Goal: Task Accomplishment & Management: Manage account settings

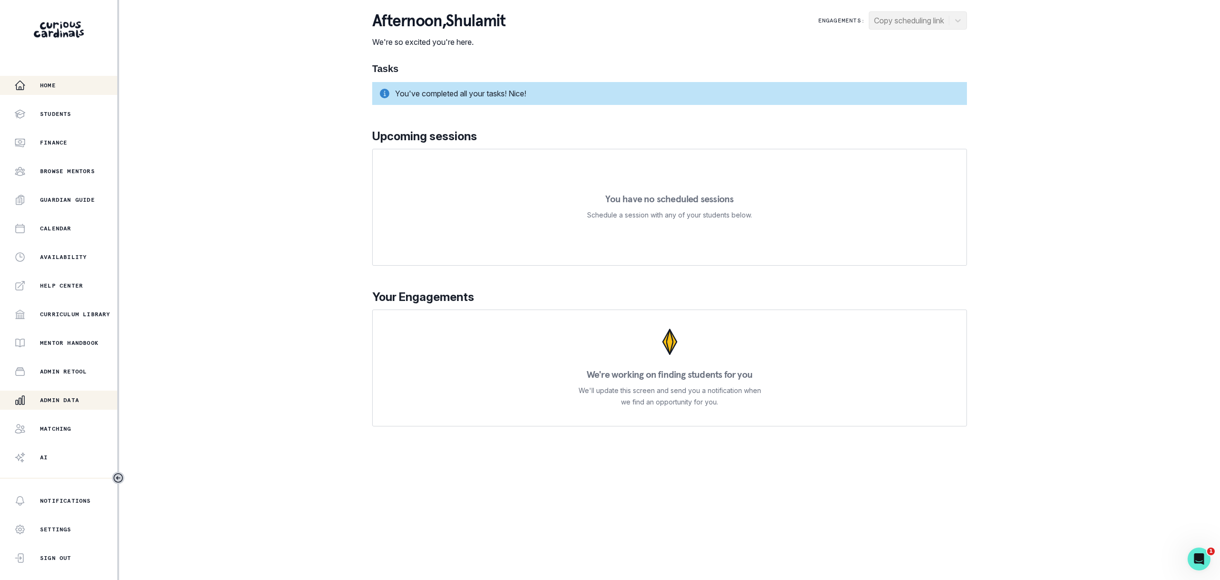
click at [46, 406] on button "Admin Data" at bounding box center [58, 399] width 117 height 19
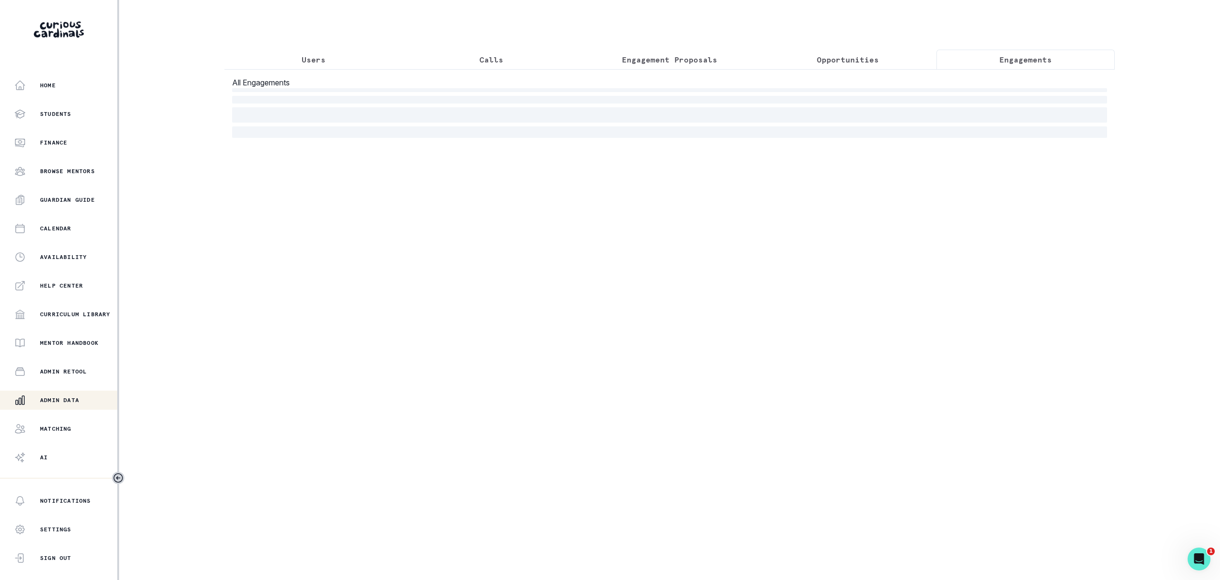
click at [1024, 66] on button "Engagements" at bounding box center [1026, 60] width 178 height 20
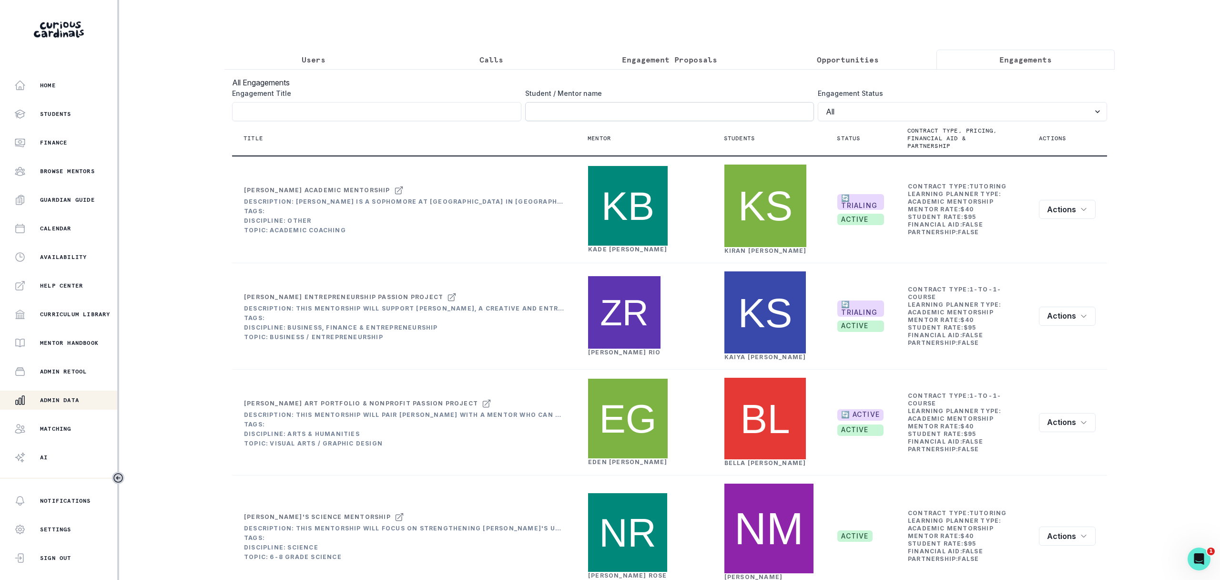
click at [785, 120] on input "Engagement Title" at bounding box center [669, 111] width 289 height 19
type input "coby"
click button "submit" at bounding box center [0, 0] width 0 height 0
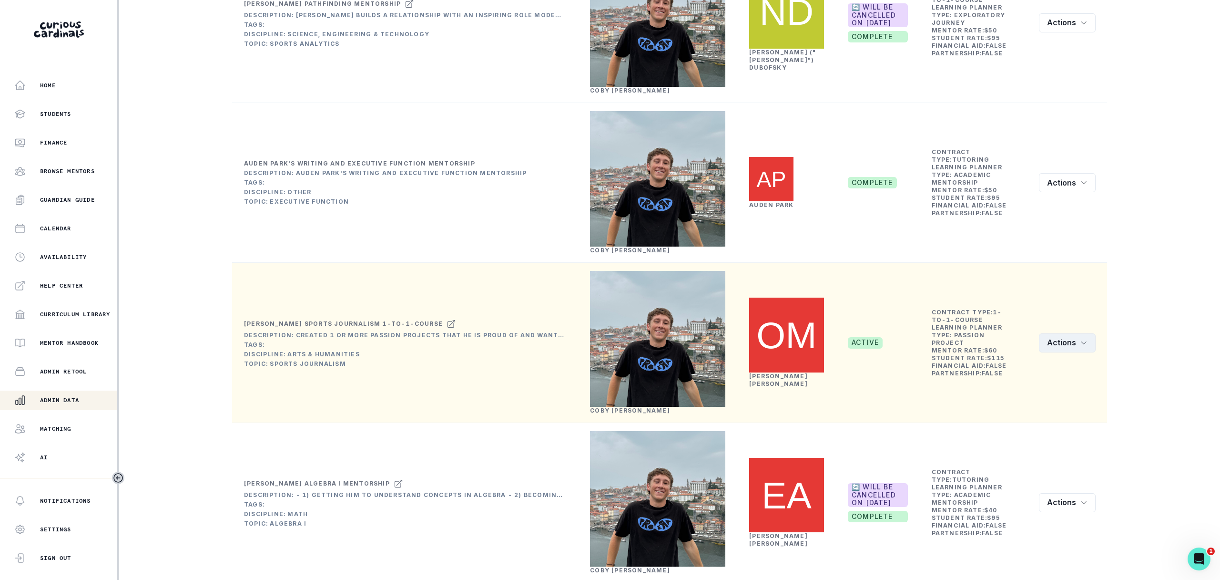
scroll to position [534, 0]
click at [1047, 351] on button "Actions" at bounding box center [1067, 341] width 57 height 19
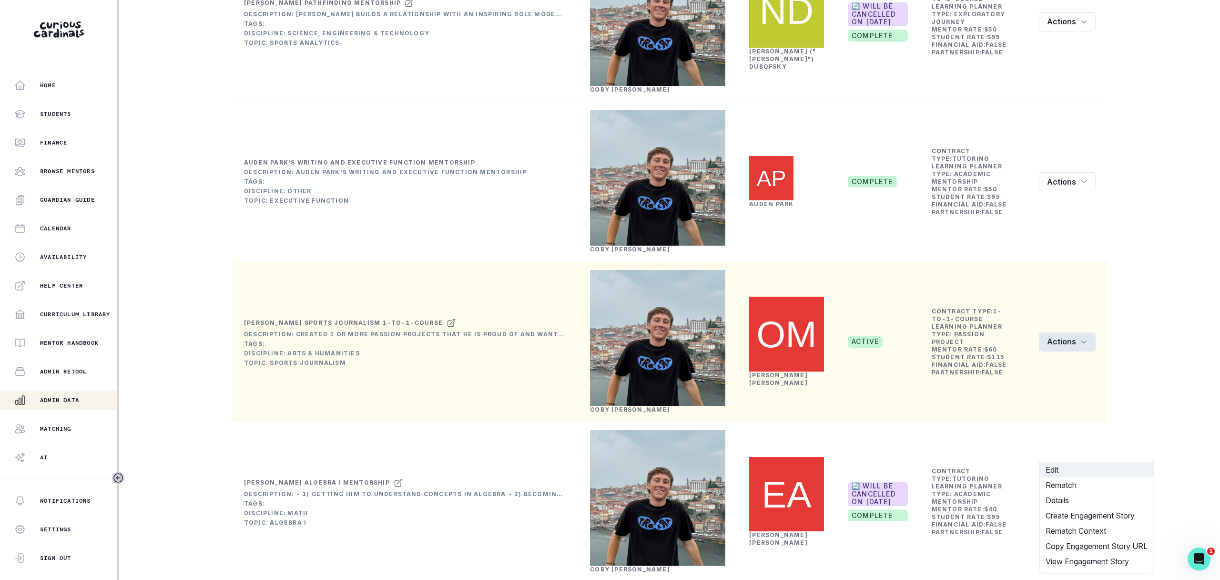
click at [1053, 469] on button "Edit" at bounding box center [1096, 469] width 113 height 15
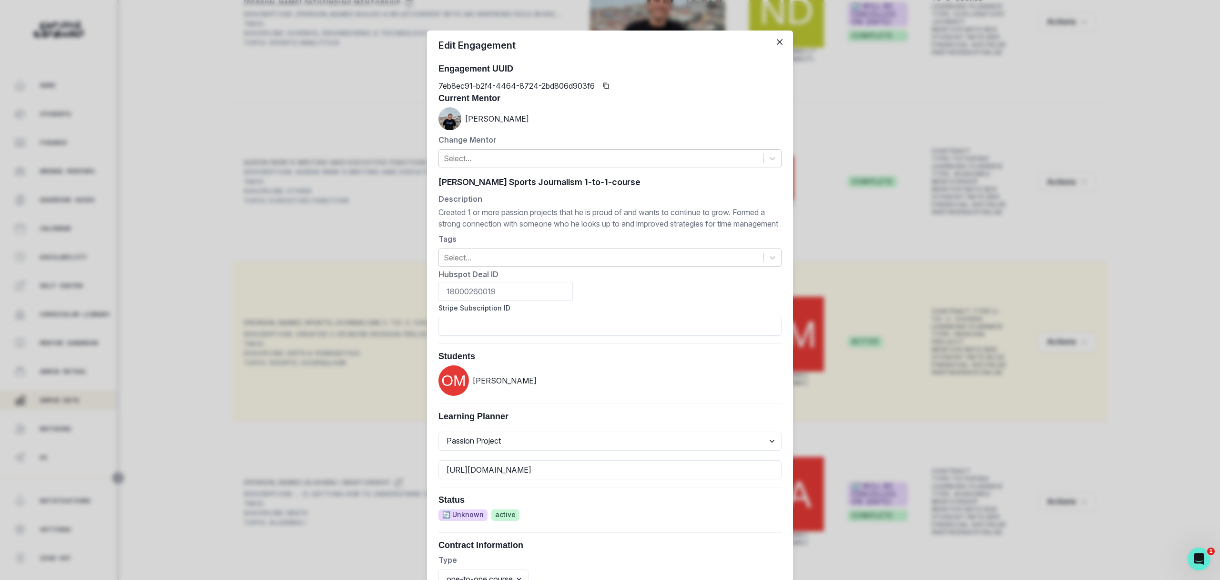
scroll to position [243, 0]
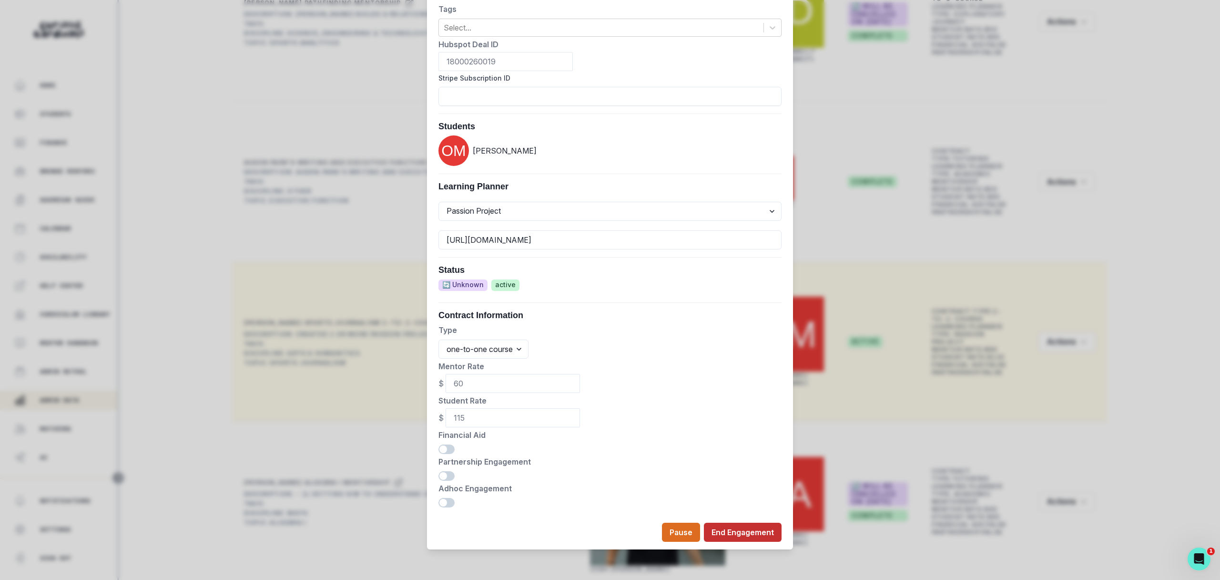
click at [758, 529] on button "End Engagement" at bounding box center [743, 531] width 78 height 19
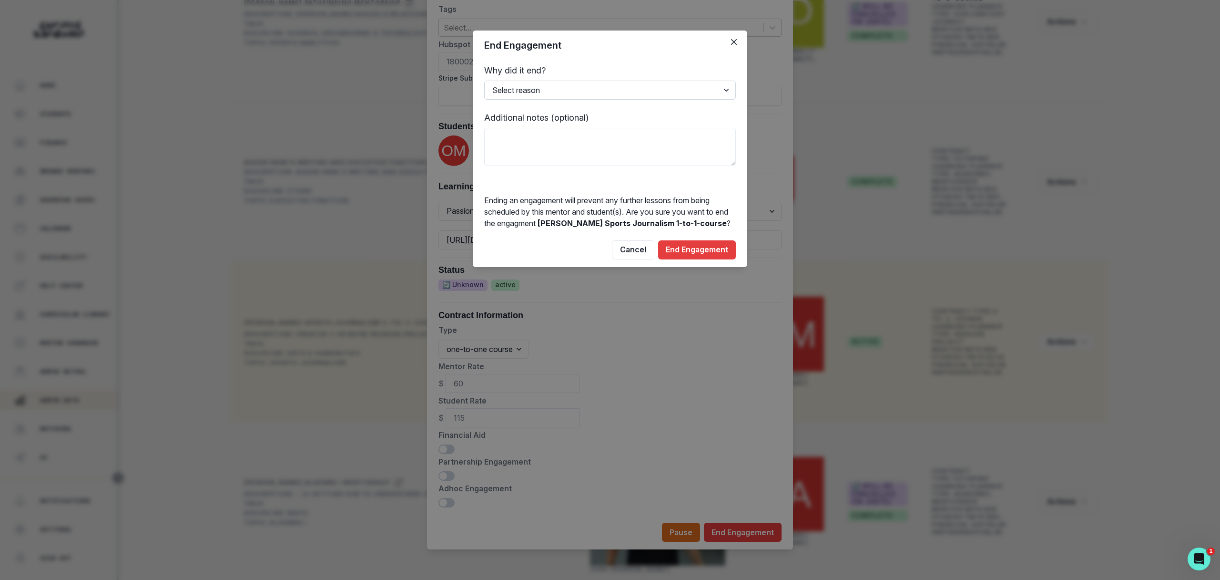
click at [700, 92] on select "Select reason Completed Ended by customer Ended by mentor Other (please add add…" at bounding box center [610, 90] width 252 height 19
select select "Ended by mentor"
click at [484, 81] on select "Select reason Completed Ended by customer Ended by mentor Other (please add add…" at bounding box center [610, 90] width 252 height 19
click at [699, 244] on button "End Engagement" at bounding box center [697, 249] width 78 height 19
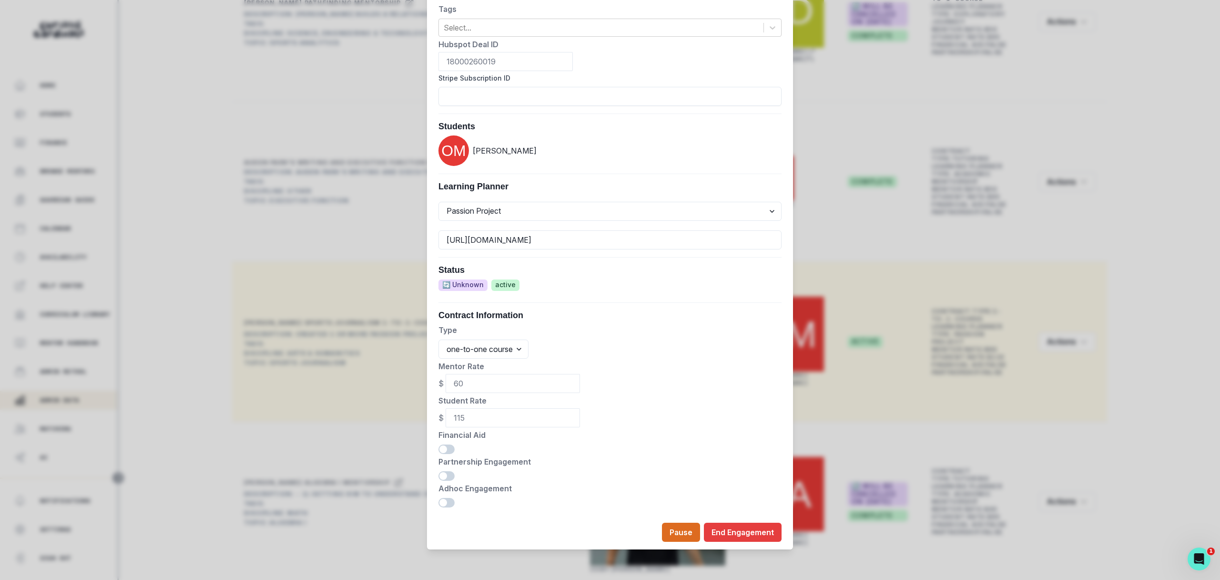
click at [389, 159] on div "Edit Engagement Engagement UUID 7eb8ec91-b2f4-4464-8724-2bd806d903f6 Current Me…" at bounding box center [610, 290] width 1220 height 580
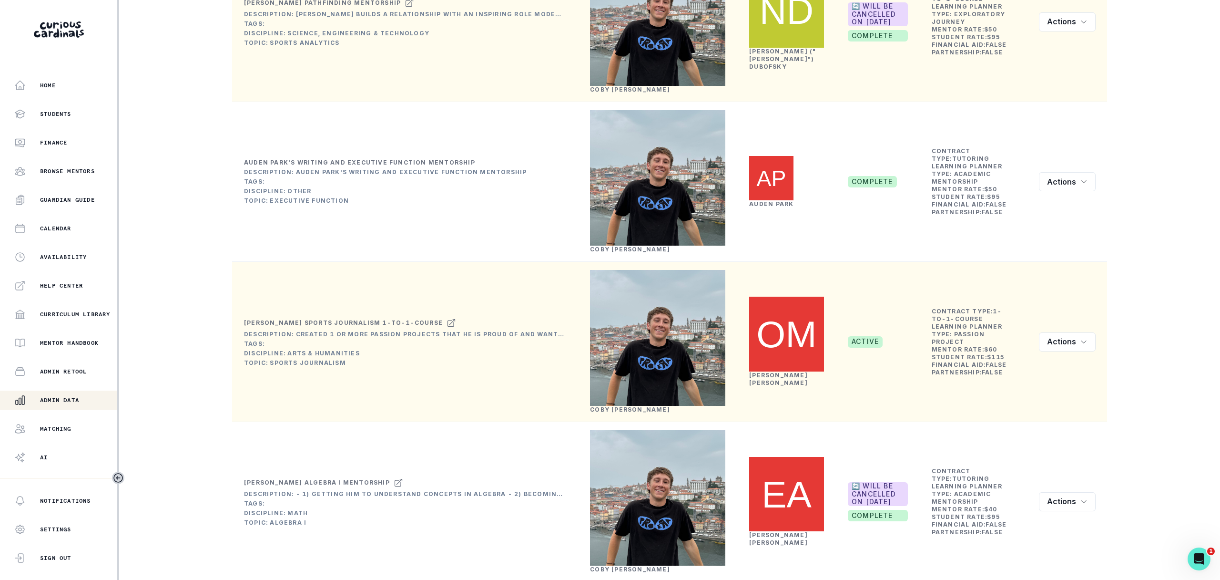
scroll to position [0, 0]
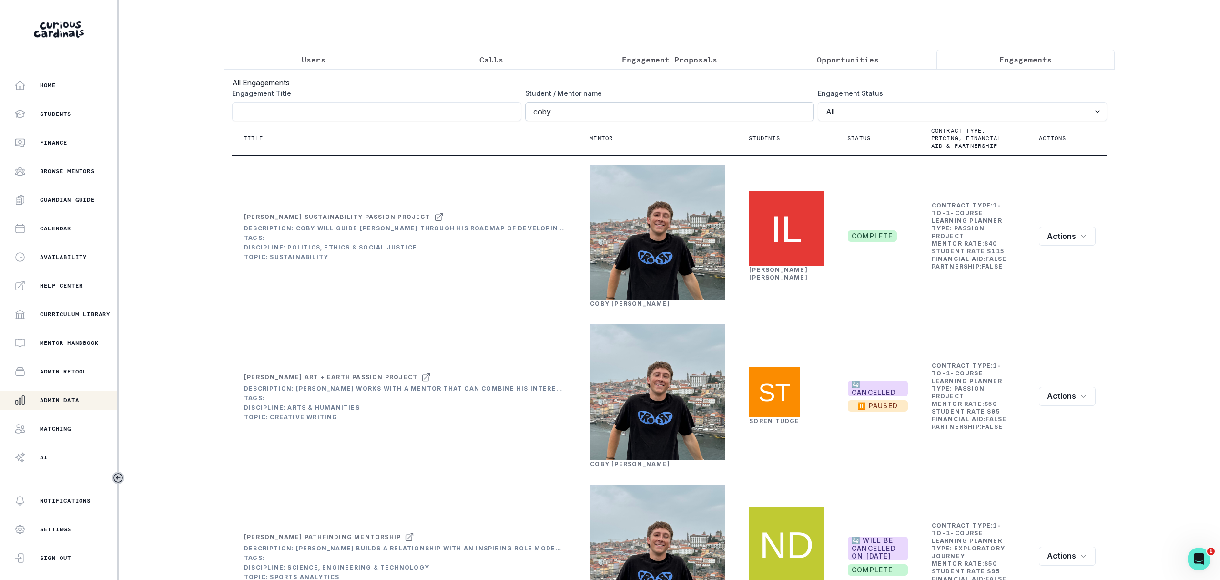
click at [556, 113] on input "coby" at bounding box center [669, 111] width 289 height 19
type input "sami"
click button "submit" at bounding box center [0, 0] width 0 height 0
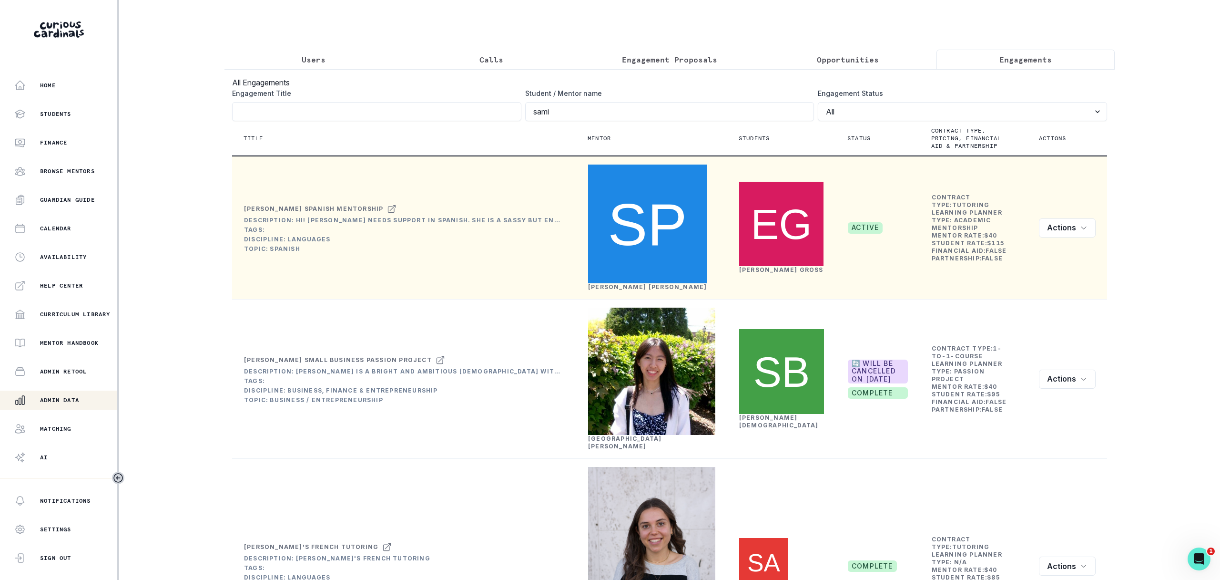
click at [1033, 203] on td "Actions Edit Rematch Details Create Engagement Story Rematch Context" at bounding box center [1068, 227] width 80 height 143
click at [1060, 218] on button "Actions" at bounding box center [1067, 227] width 57 height 19
click at [1050, 221] on button "Edit" at bounding box center [1093, 223] width 106 height 15
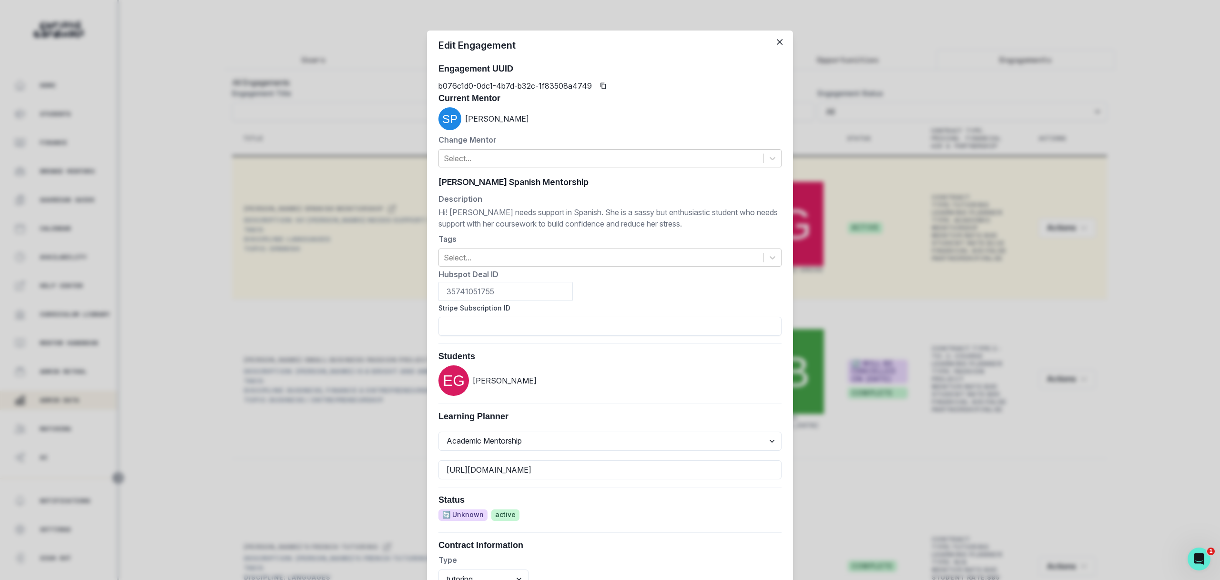
scroll to position [231, 0]
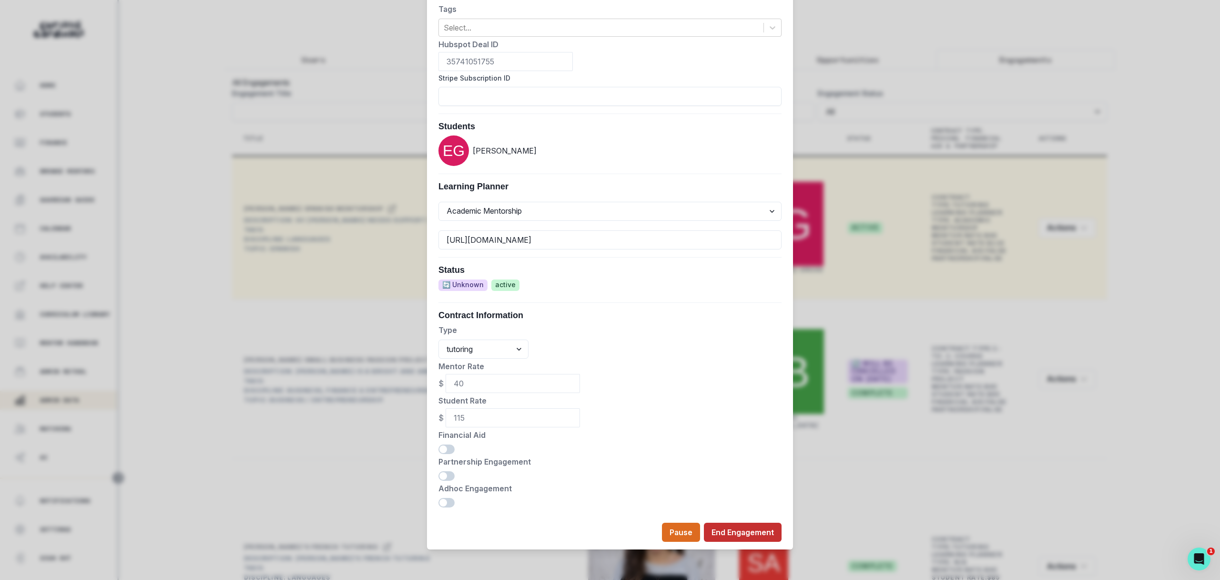
click at [755, 528] on button "End Engagement" at bounding box center [743, 531] width 78 height 19
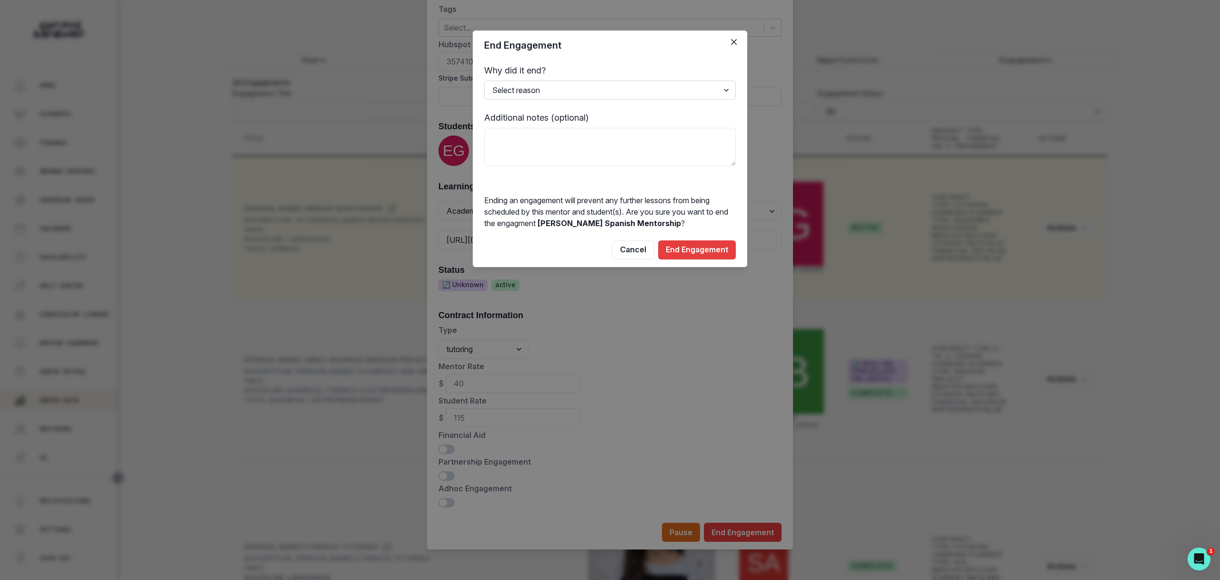
click at [717, 85] on select "Select reason Completed Ended by customer Ended by mentor Other (please add add…" at bounding box center [610, 90] width 252 height 19
select select "Other"
click at [484, 81] on select "Select reason Completed Ended by customer Ended by mentor Other (please add add…" at bounding box center [610, 90] width 252 height 19
click at [691, 153] on textarea at bounding box center [610, 147] width 252 height 38
type textarea "never started"
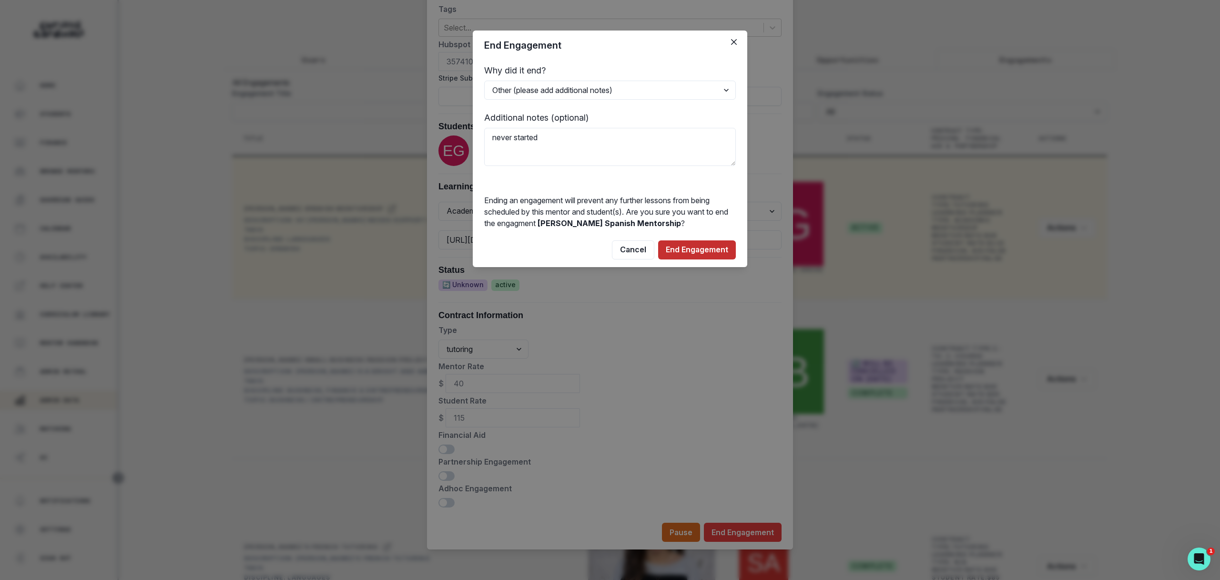
click at [709, 247] on button "End Engagement" at bounding box center [697, 249] width 78 height 19
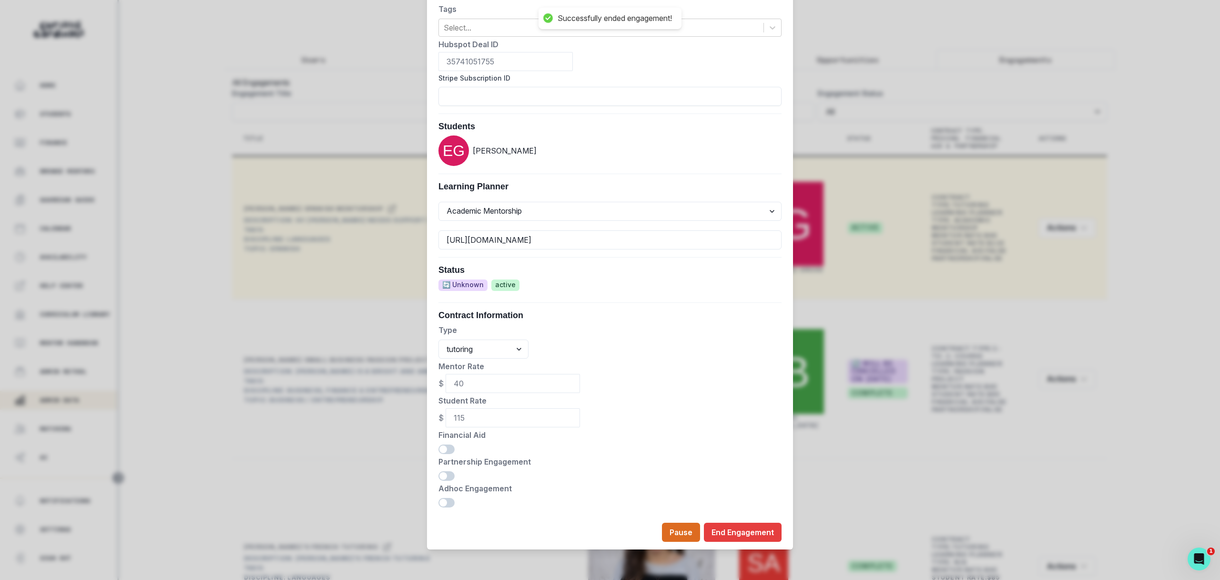
click at [192, 59] on div "Edit Engagement Engagement UUID b076c1d0-0dc1-4b7d-b32c-1f83508a4749 Current Me…" at bounding box center [610, 290] width 1220 height 580
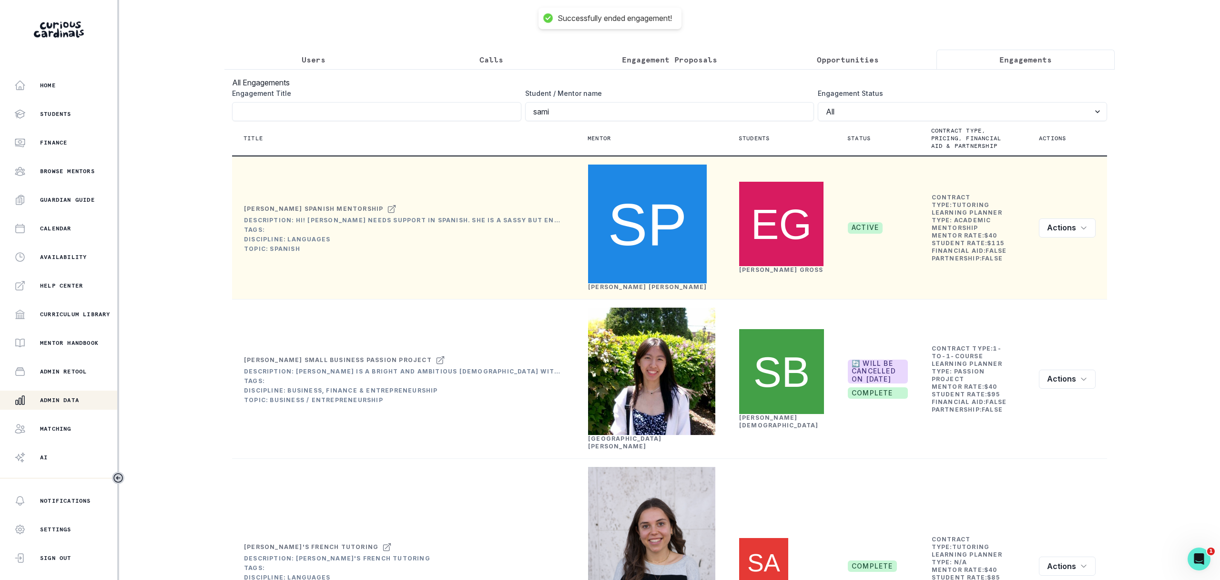
click at [596, 126] on th "Mentor" at bounding box center [651, 138] width 151 height 35
click at [598, 114] on input "sami" at bounding box center [669, 111] width 289 height 19
click button "submit" at bounding box center [0, 0] width 0 height 0
click at [589, 121] on div "Student / Mentor name [PERSON_NAME]" at bounding box center [669, 104] width 289 height 33
click at [589, 110] on input "sami" at bounding box center [669, 111] width 289 height 19
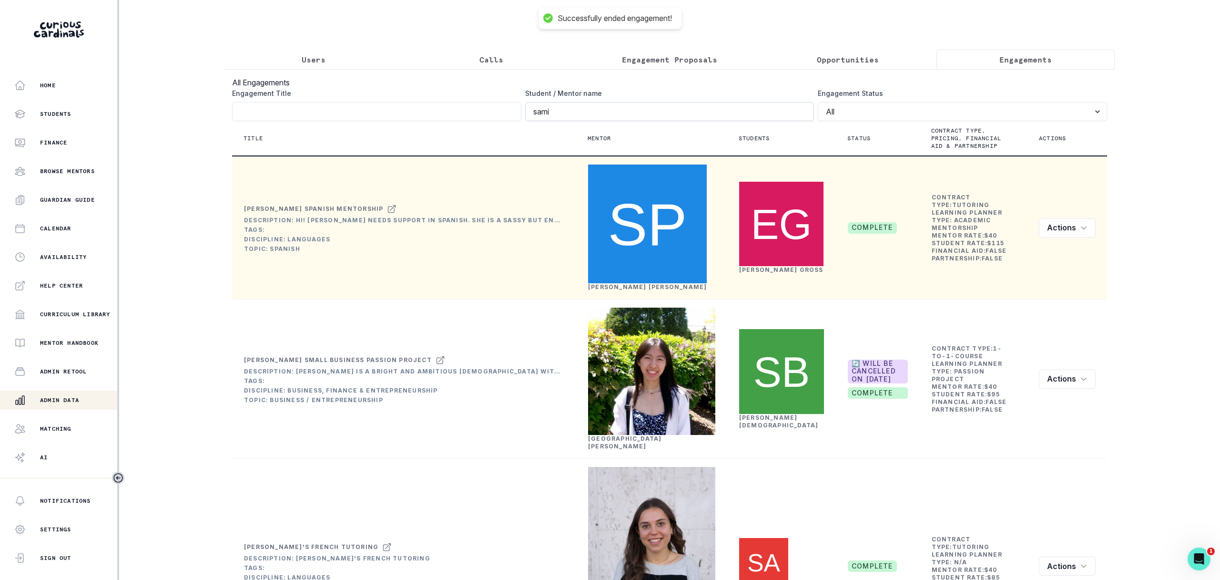
click at [589, 110] on input "sami" at bounding box center [669, 111] width 289 height 19
type input "c"
type input "[PERSON_NAME]"
click button "submit" at bounding box center [0, 0] width 0 height 0
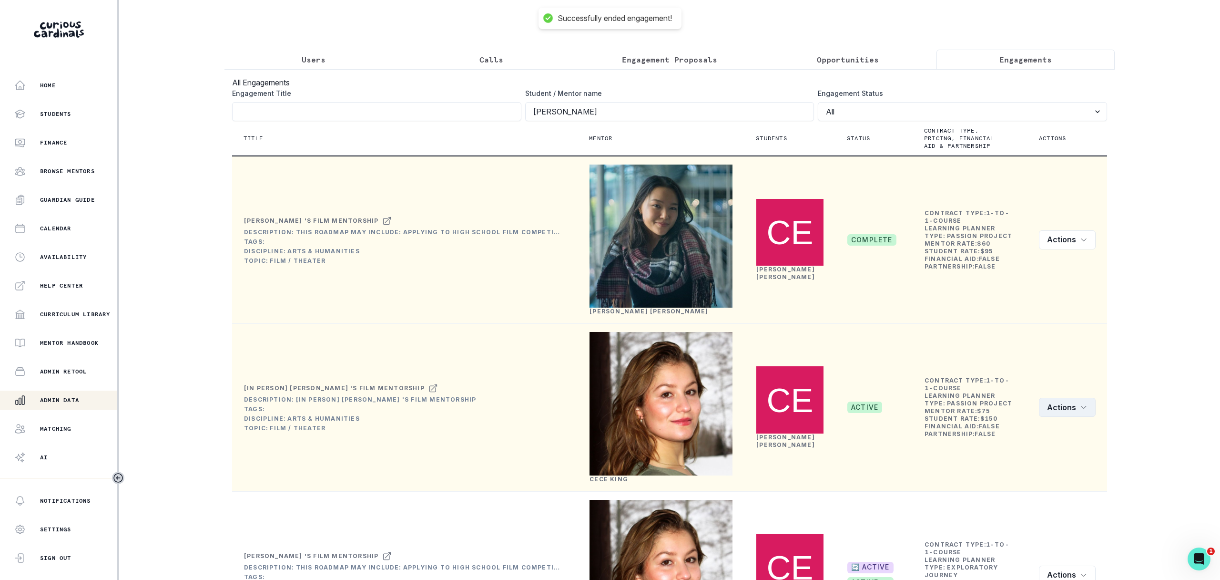
click at [1070, 417] on button "Actions" at bounding box center [1067, 407] width 57 height 19
click at [1067, 471] on button "Edit" at bounding box center [1093, 468] width 106 height 15
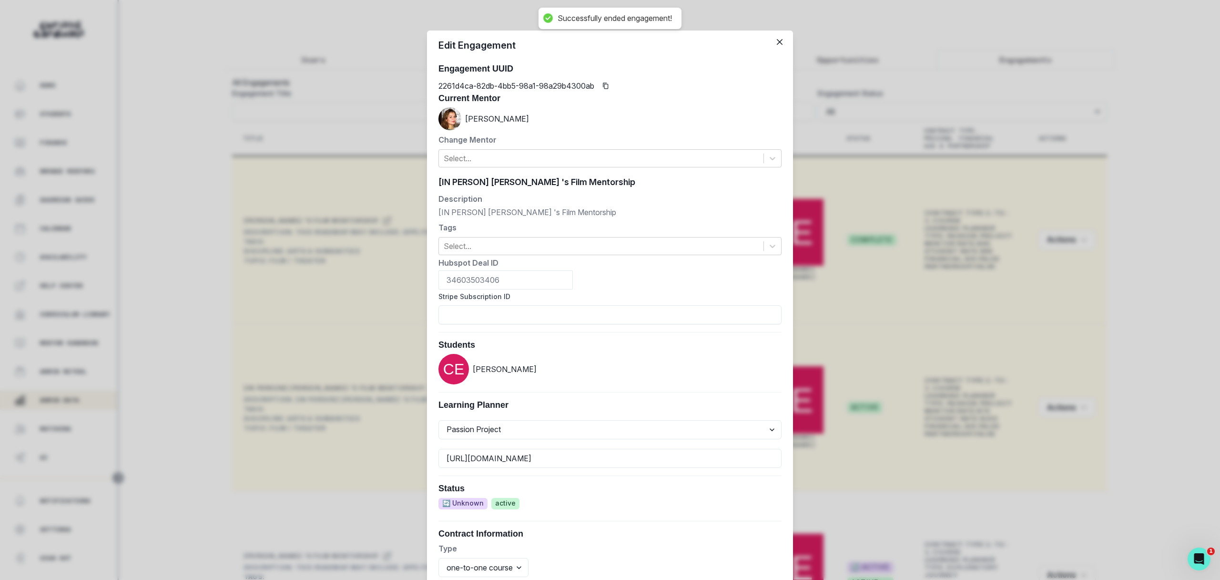
scroll to position [220, 0]
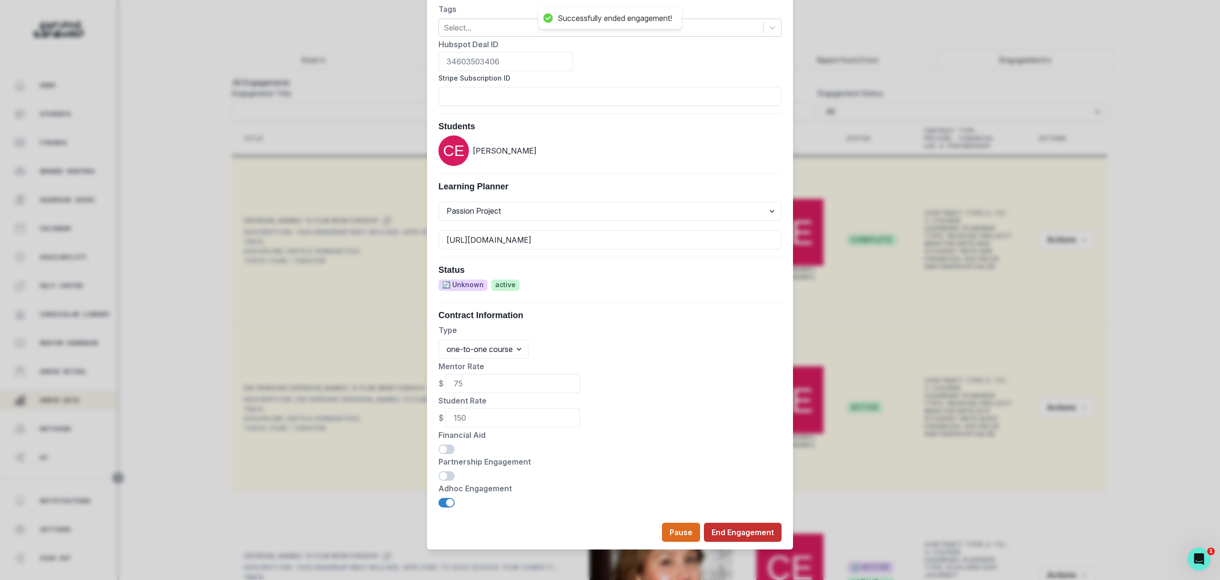
click at [715, 532] on button "End Engagement" at bounding box center [743, 531] width 78 height 19
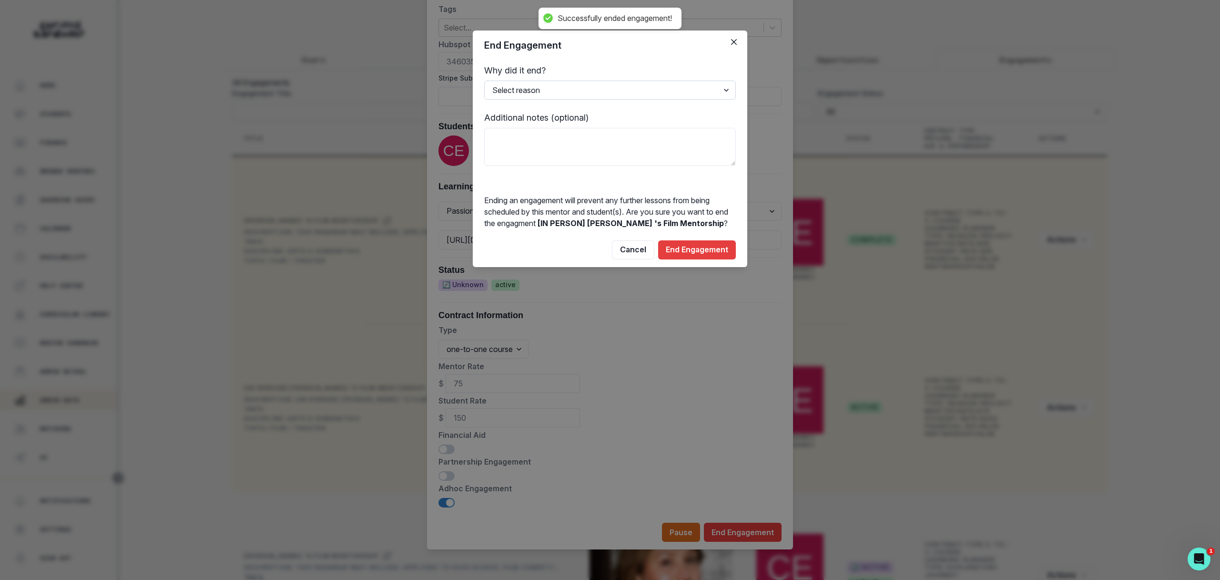
click at [660, 93] on select "Select reason Completed Ended by customer Ended by mentor Other (please add add…" at bounding box center [610, 90] width 252 height 19
select select "Completed"
click at [484, 81] on select "Select reason Completed Ended by customer Ended by mentor Other (please add add…" at bounding box center [610, 90] width 252 height 19
click at [693, 251] on button "End Engagement" at bounding box center [697, 249] width 78 height 19
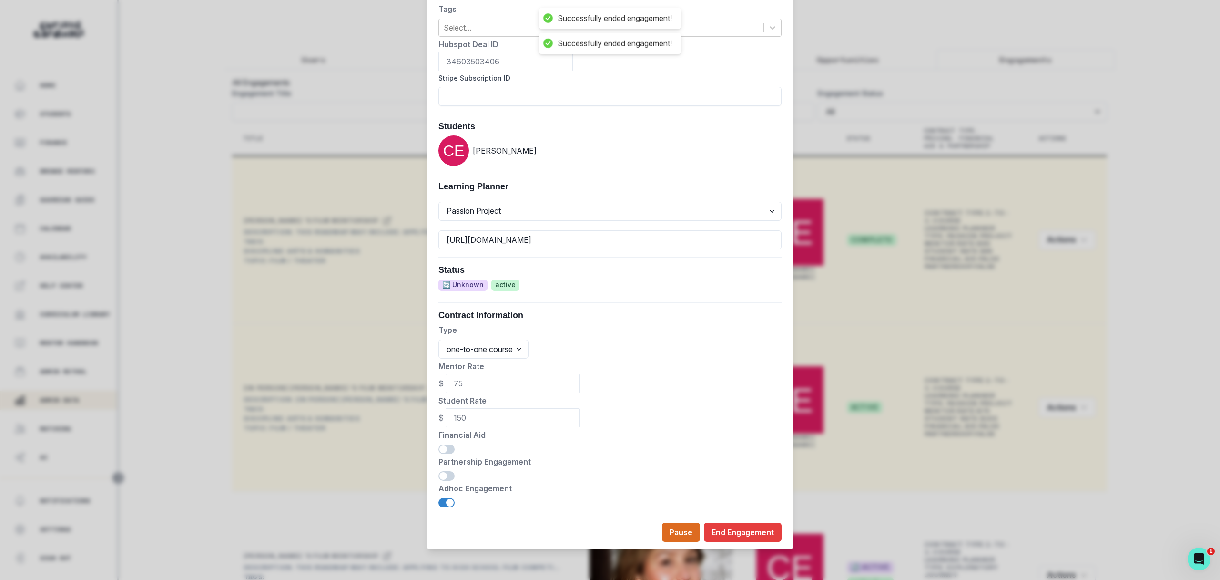
click at [862, 265] on div "Edit Engagement Engagement UUID 2261d4ca-82db-4bb5-98a1-98a29b4300ab Current Me…" at bounding box center [610, 290] width 1220 height 580
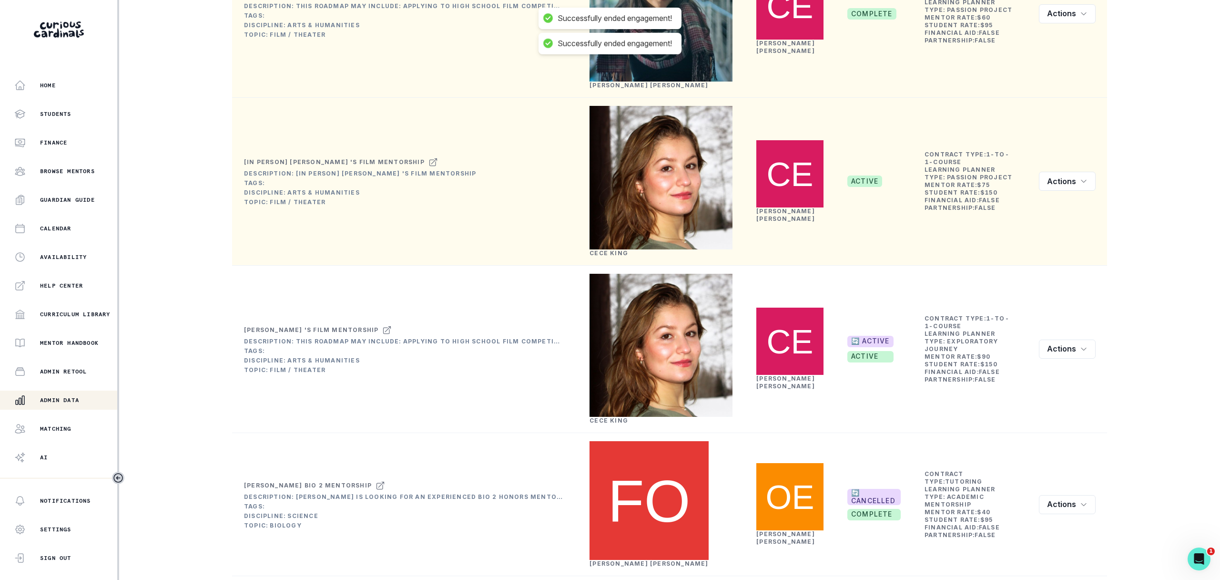
scroll to position [315, 0]
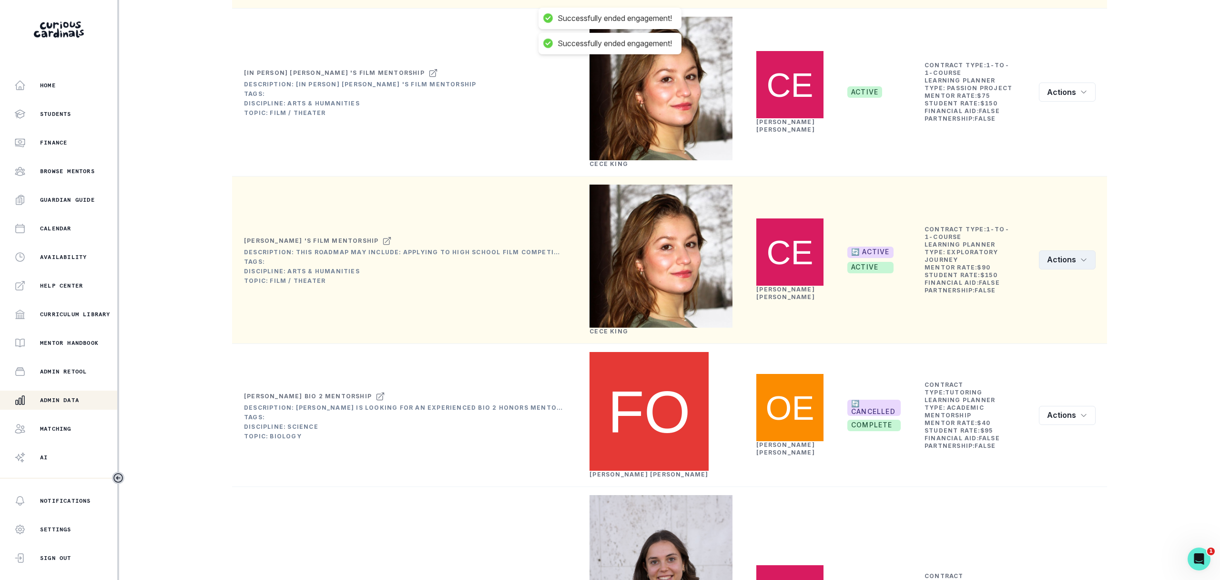
click at [1075, 269] on button "Actions" at bounding box center [1067, 259] width 57 height 19
click at [1069, 348] on button "Edit" at bounding box center [1096, 344] width 113 height 15
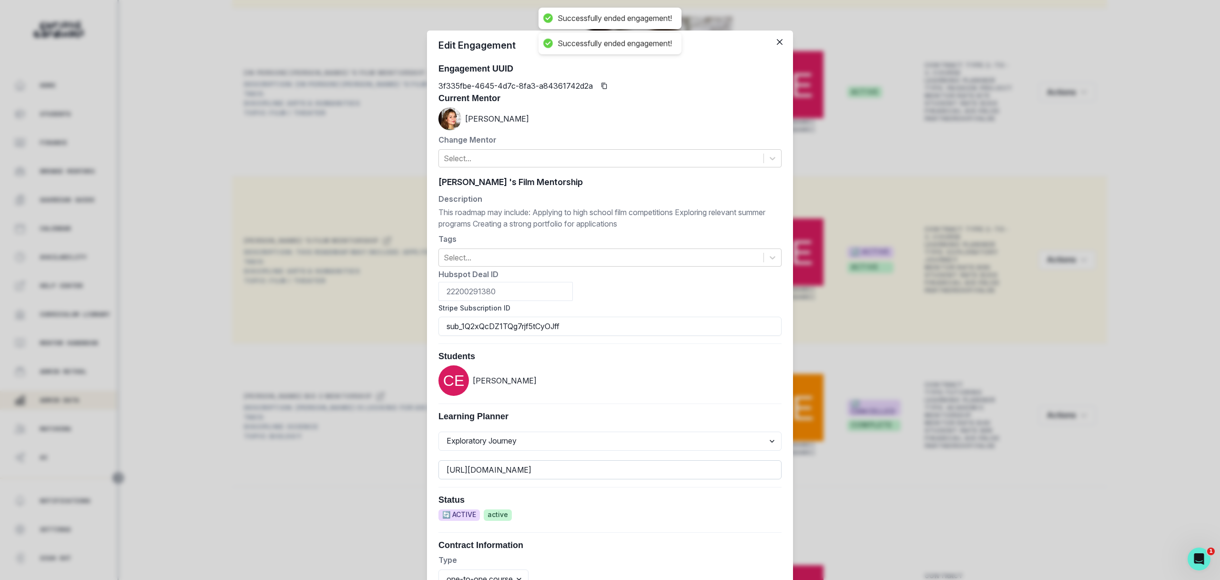
scroll to position [231, 0]
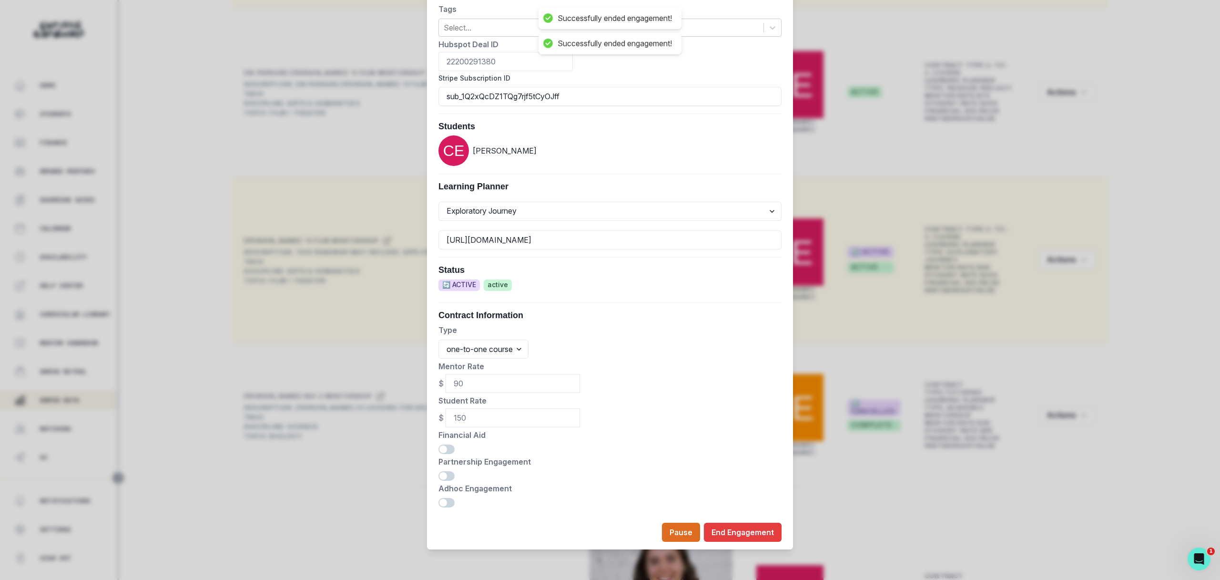
click at [769, 520] on footer "Pause End Engagement" at bounding box center [610, 532] width 366 height 34
click at [769, 521] on footer "Pause End Engagement" at bounding box center [610, 532] width 366 height 34
click at [769, 530] on button "End Engagement" at bounding box center [743, 531] width 78 height 19
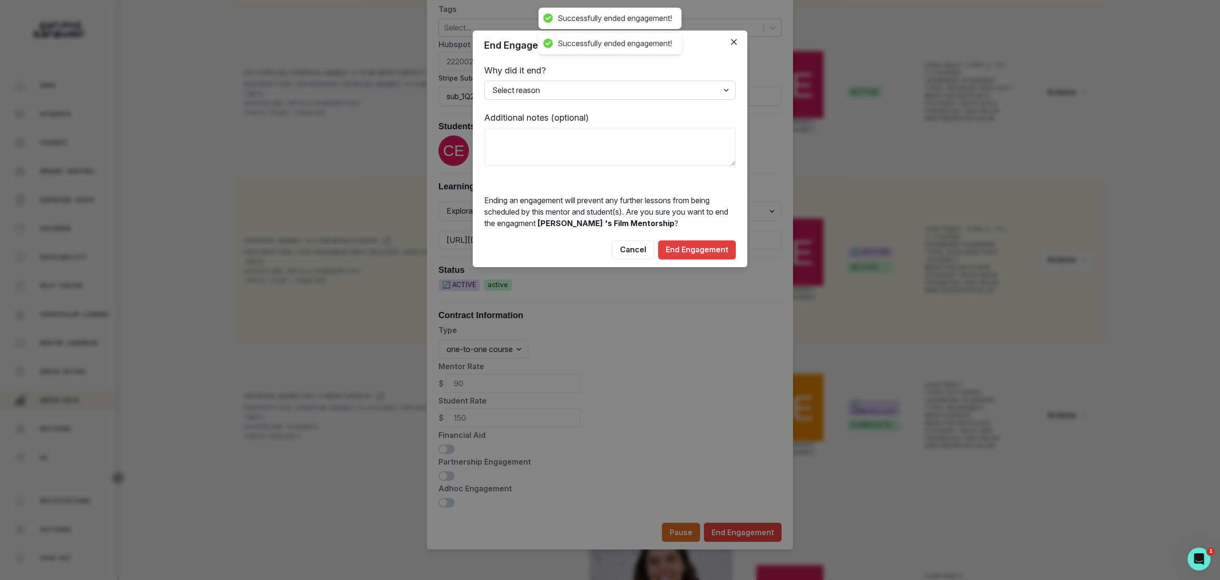
click at [693, 91] on select "Select reason Completed Ended by customer Ended by mentor Other (please add add…" at bounding box center [610, 90] width 252 height 19
select select "Completed"
click at [484, 81] on select "Select reason Completed Ended by customer Ended by mentor Other (please add add…" at bounding box center [610, 90] width 252 height 19
click at [709, 247] on button "End Engagement" at bounding box center [697, 249] width 78 height 19
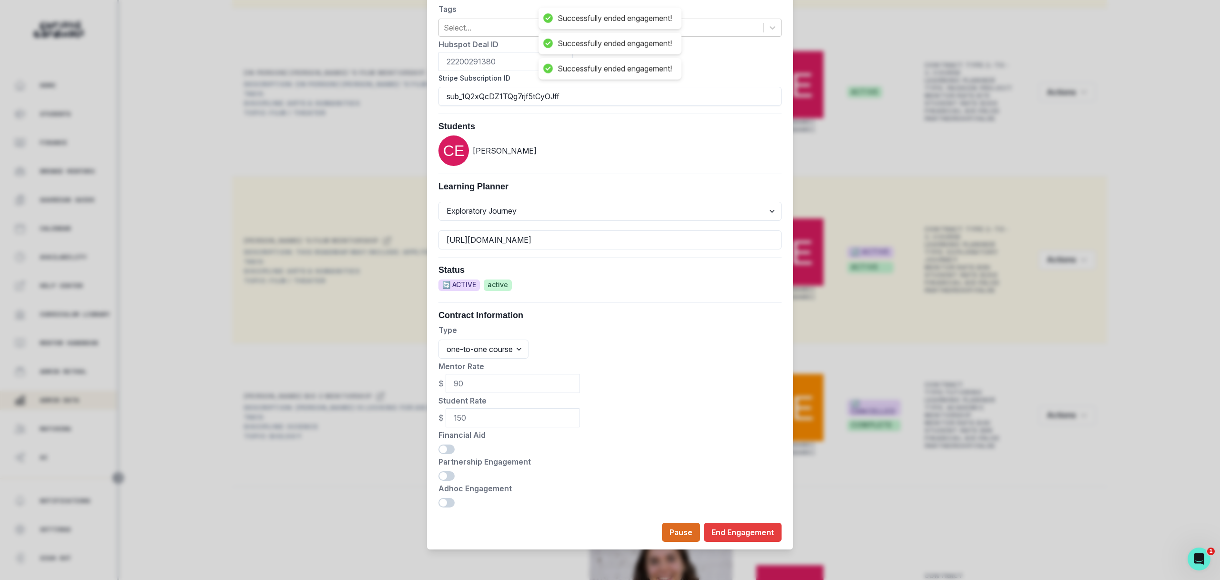
click at [76, 529] on div "Edit Engagement Engagement UUID 3f335fbe-4645-4d7c-8fa3-a84361742d2a Current Me…" at bounding box center [610, 290] width 1220 height 580
